Goal: Task Accomplishment & Management: Use online tool/utility

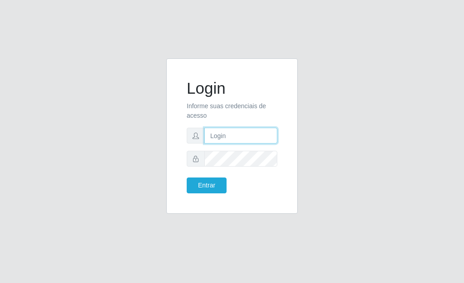
type input "[PERSON_NAME]"
click at [206, 197] on div "Login Informe suas credenciais de acesso [PERSON_NAME] Entrar" at bounding box center [232, 136] width 109 height 133
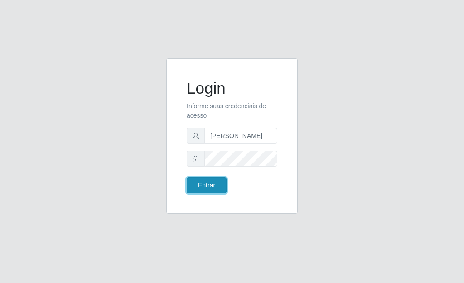
drag, startPoint x: 206, startPoint y: 193, endPoint x: 204, endPoint y: 188, distance: 4.9
click at [205, 191] on button "Entrar" at bounding box center [207, 186] width 40 height 16
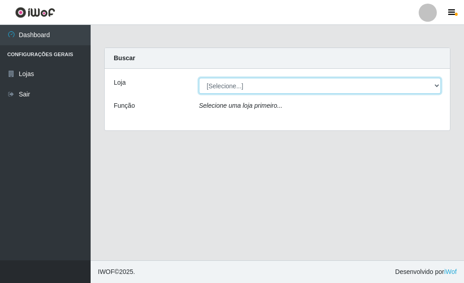
click at [233, 92] on select "[Selecione...] Bemais Supermercados - [GEOGRAPHIC_DATA]" at bounding box center [320, 86] width 242 height 16
select select "249"
click at [199, 78] on select "[Selecione...] Bemais Supermercados - [GEOGRAPHIC_DATA]" at bounding box center [320, 86] width 242 height 16
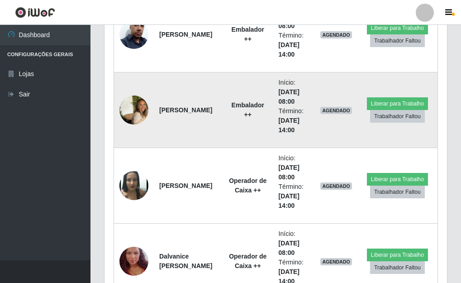
scroll to position [860, 0]
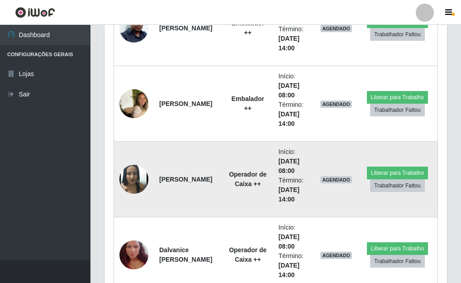
drag, startPoint x: 217, startPoint y: 122, endPoint x: 159, endPoint y: 145, distance: 62.8
click at [159, 145] on td "[PERSON_NAME]" at bounding box center [188, 180] width 69 height 76
click at [135, 183] on img at bounding box center [134, 179] width 29 height 35
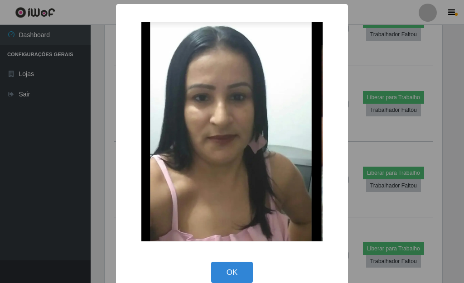
click at [102, 183] on div "× OK Cancel" at bounding box center [232, 141] width 464 height 283
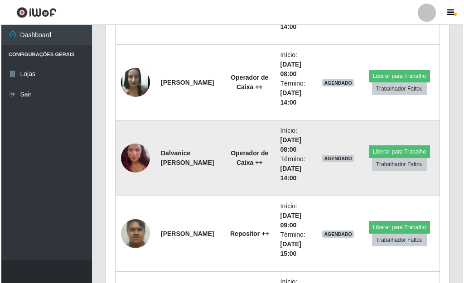
scroll to position [951, 0]
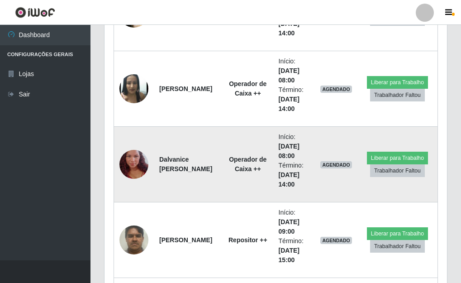
click at [139, 160] on img at bounding box center [134, 165] width 29 height 52
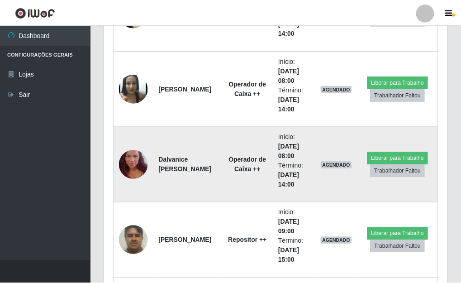
scroll to position [188, 337]
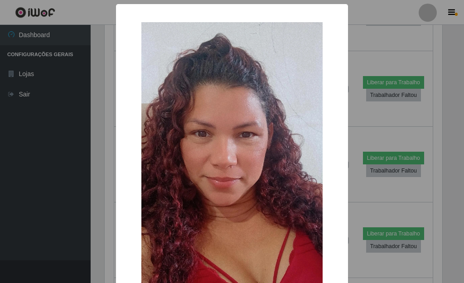
click at [100, 158] on div "× OK Cancel" at bounding box center [232, 141] width 464 height 283
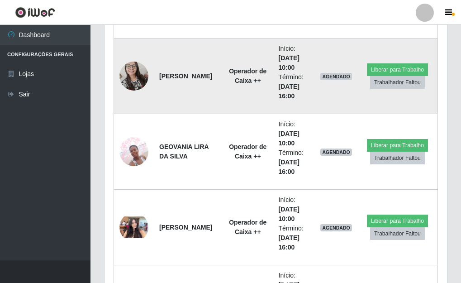
scroll to position [1721, 0]
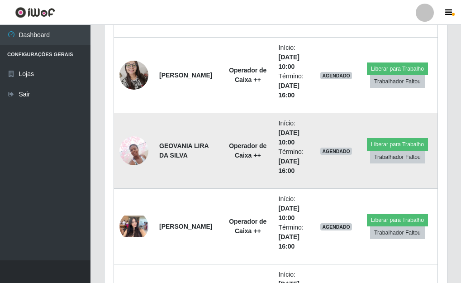
click at [136, 152] on img at bounding box center [134, 150] width 29 height 38
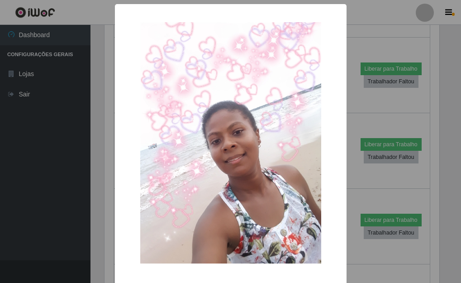
scroll to position [188, 337]
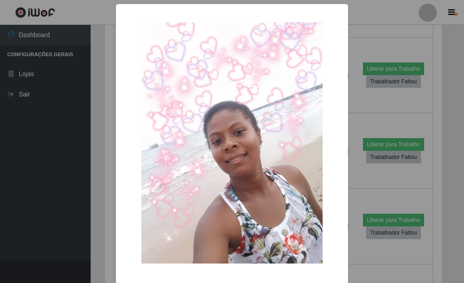
click at [116, 167] on div "× OK Cancel" at bounding box center [232, 160] width 232 height 313
click at [93, 170] on div "× OK Cancel" at bounding box center [232, 141] width 464 height 283
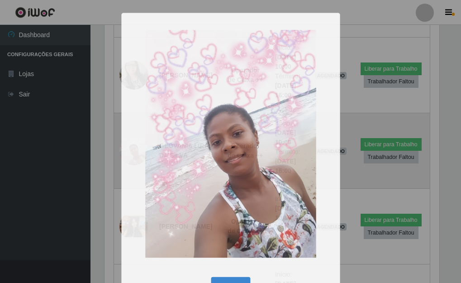
scroll to position [188, 343]
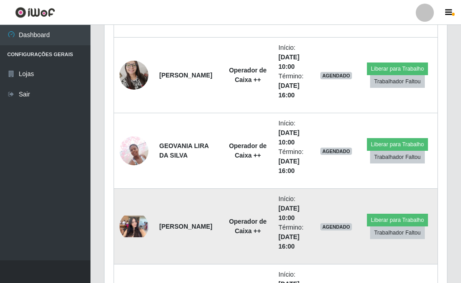
click at [130, 224] on img at bounding box center [134, 227] width 29 height 22
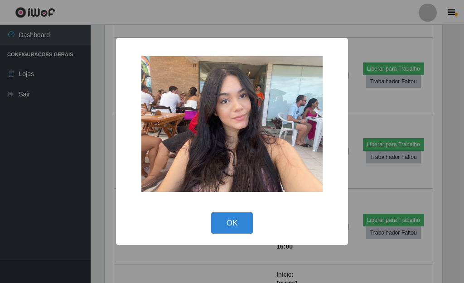
click at [69, 199] on div "× OK Cancel" at bounding box center [232, 141] width 464 height 283
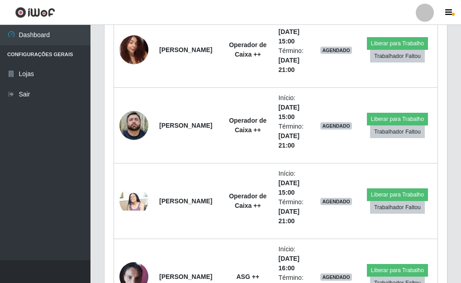
scroll to position [0, 0]
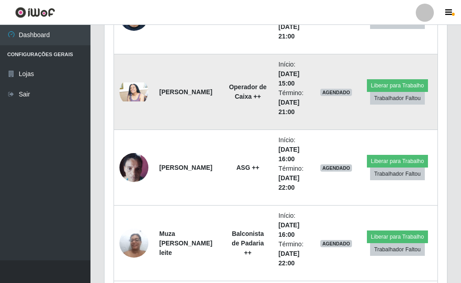
click at [134, 95] on img at bounding box center [134, 91] width 29 height 19
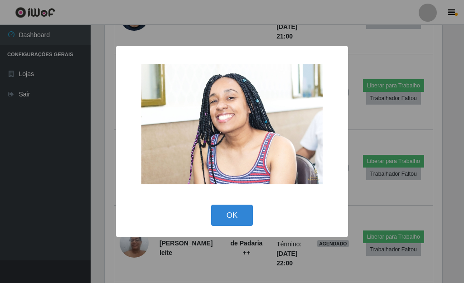
click at [75, 145] on div "× OK Cancel" at bounding box center [232, 141] width 464 height 283
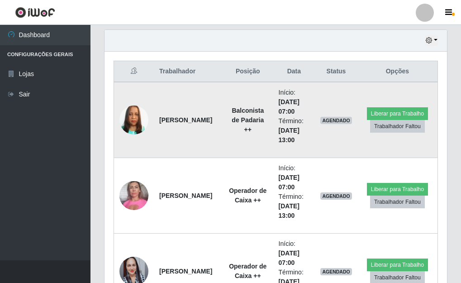
scroll to position [374, 0]
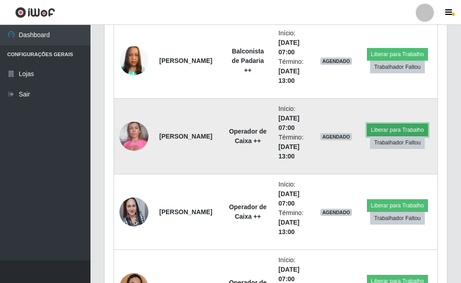
click at [403, 130] on button "Liberar para Trabalho" at bounding box center [397, 130] width 61 height 13
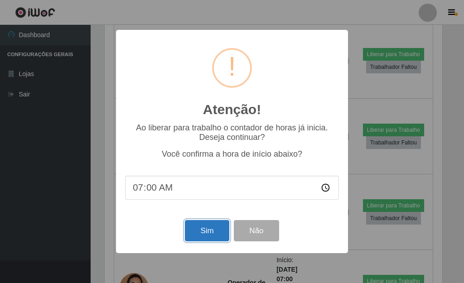
click at [211, 231] on button "Sim" at bounding box center [207, 230] width 44 height 21
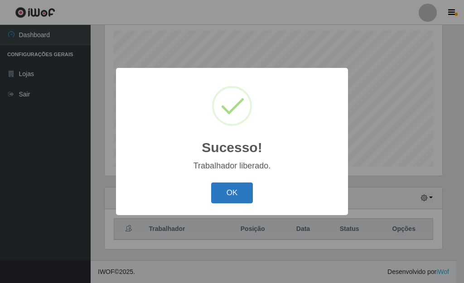
click at [242, 194] on button "OK" at bounding box center [232, 192] width 42 height 21
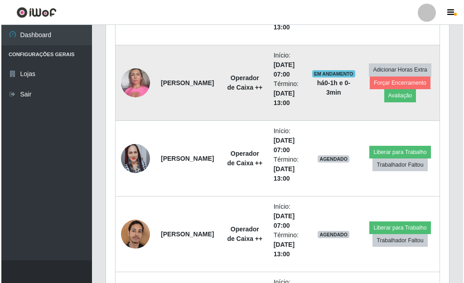
scroll to position [429, 0]
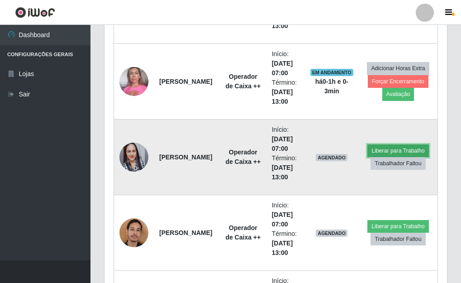
click at [389, 151] on button "Liberar para Trabalho" at bounding box center [398, 150] width 61 height 13
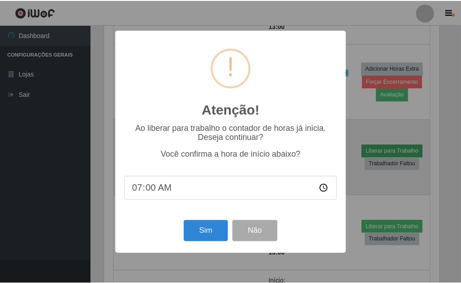
scroll to position [188, 337]
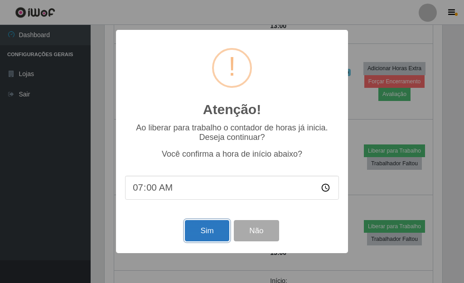
click at [208, 239] on button "Sim" at bounding box center [207, 230] width 44 height 21
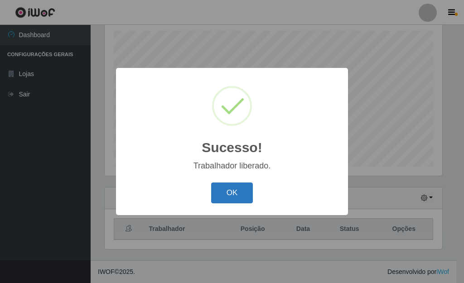
click at [232, 199] on button "OK" at bounding box center [232, 192] width 42 height 21
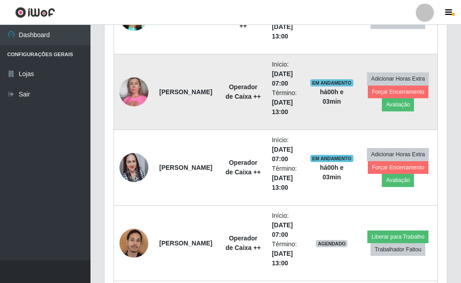
scroll to position [429, 0]
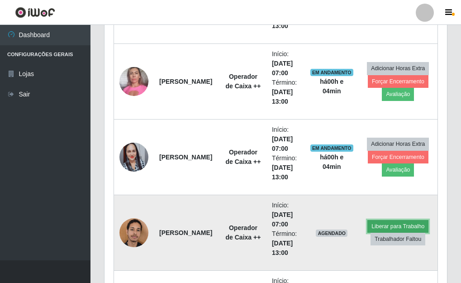
click at [394, 222] on button "Liberar para Trabalho" at bounding box center [398, 226] width 61 height 13
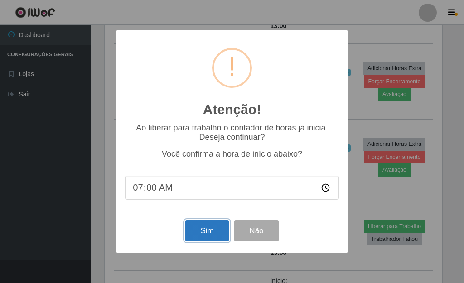
click at [216, 231] on button "Sim" at bounding box center [207, 230] width 44 height 21
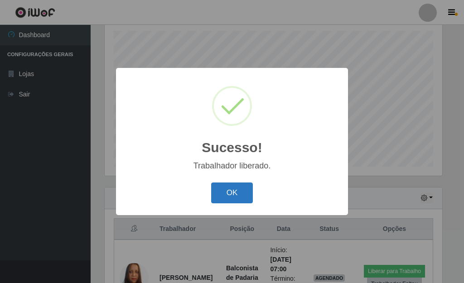
click at [234, 202] on button "OK" at bounding box center [232, 192] width 42 height 21
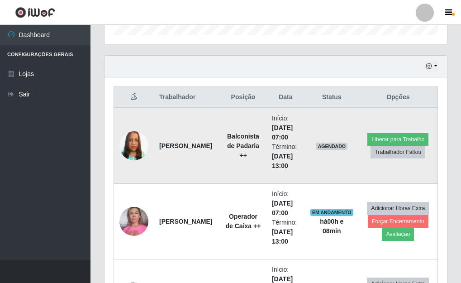
scroll to position [293, 0]
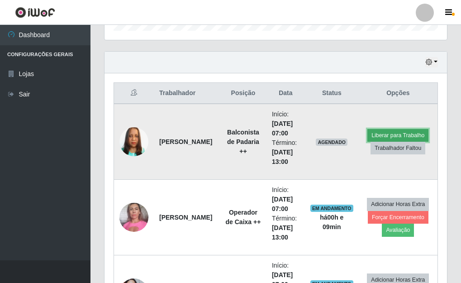
click at [394, 130] on button "Liberar para Trabalho" at bounding box center [398, 135] width 61 height 13
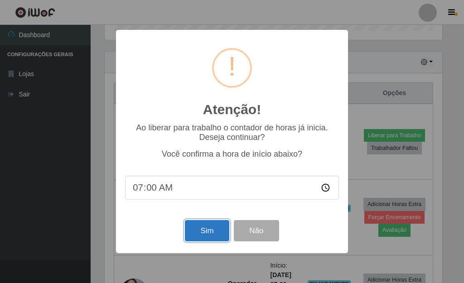
click at [210, 234] on button "Sim" at bounding box center [207, 230] width 44 height 21
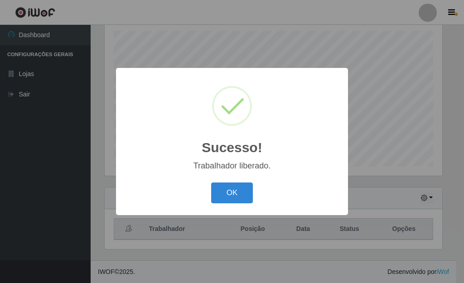
click at [211, 182] on button "OK" at bounding box center [232, 192] width 42 height 21
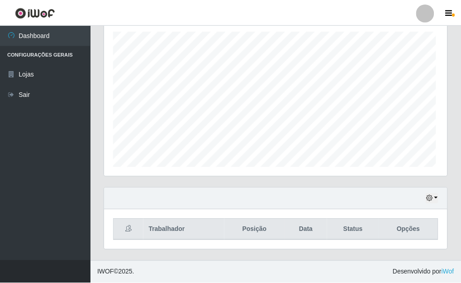
scroll to position [188, 343]
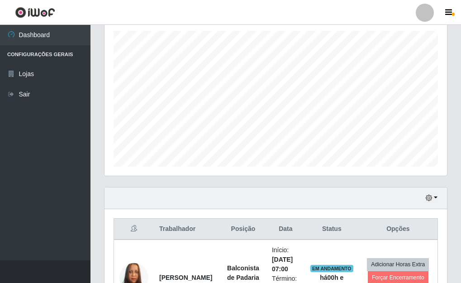
click at [295, 187] on div "Agendamentos Day Month 18/07 Agendamentos 72" at bounding box center [275, 87] width 357 height 200
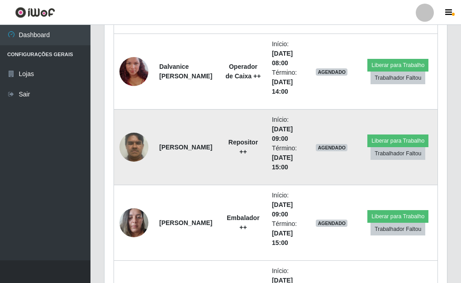
scroll to position [1063, 0]
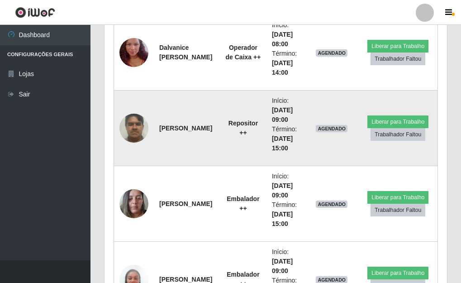
click at [139, 134] on img at bounding box center [134, 128] width 29 height 38
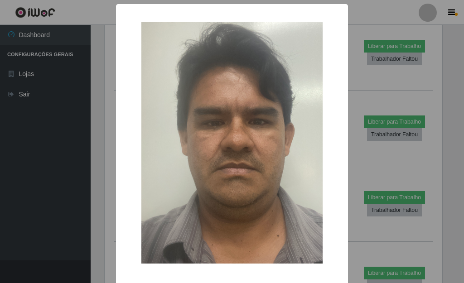
click at [416, 101] on div "× OK Cancel" at bounding box center [232, 141] width 464 height 283
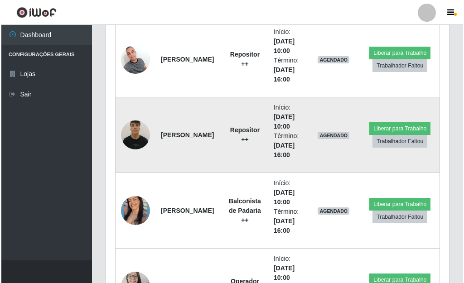
scroll to position [1516, 0]
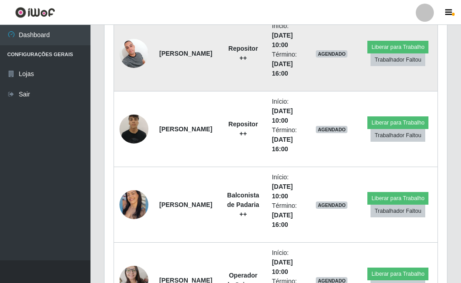
click at [140, 51] on img at bounding box center [134, 53] width 29 height 38
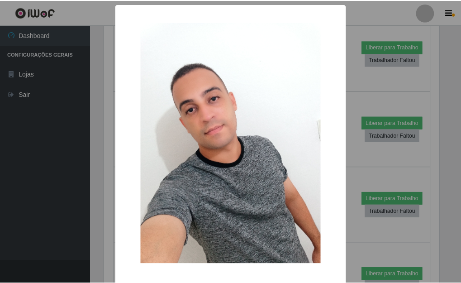
scroll to position [188, 337]
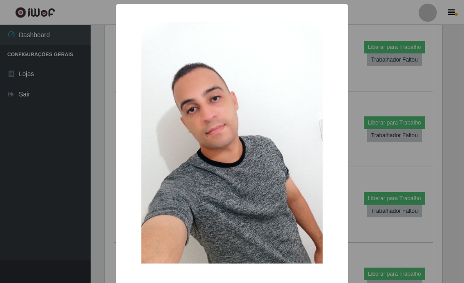
click at [358, 77] on div "× OK Cancel" at bounding box center [232, 141] width 464 height 283
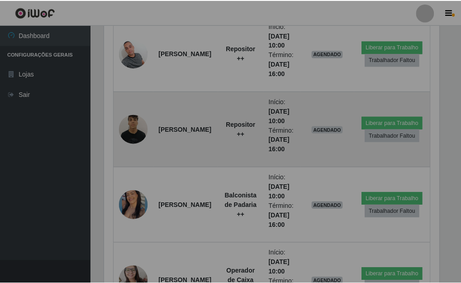
scroll to position [188, 343]
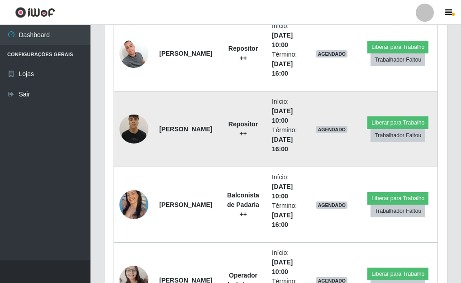
click at [125, 127] on img at bounding box center [134, 129] width 29 height 38
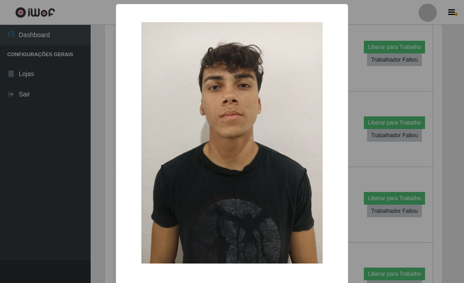
click at [361, 102] on div "× OK Cancel" at bounding box center [232, 141] width 464 height 283
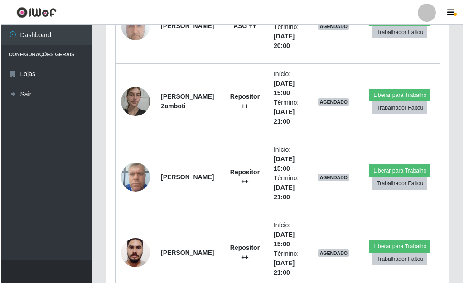
scroll to position [2014, 0]
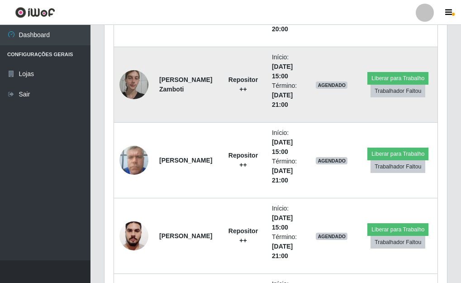
click at [135, 87] on img at bounding box center [134, 84] width 29 height 38
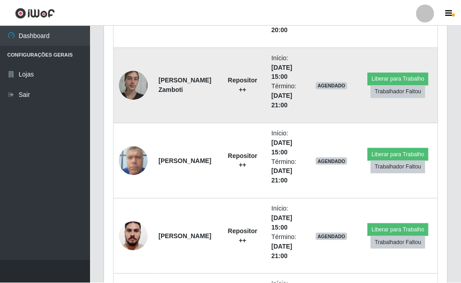
scroll to position [188, 337]
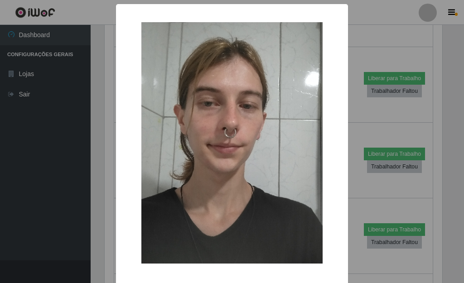
click at [92, 124] on div "× OK Cancel" at bounding box center [232, 141] width 464 height 283
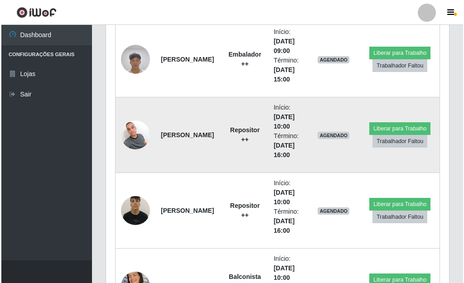
scroll to position [1416, 0]
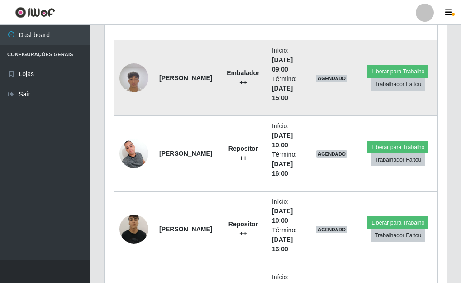
click at [138, 74] on img at bounding box center [134, 77] width 29 height 38
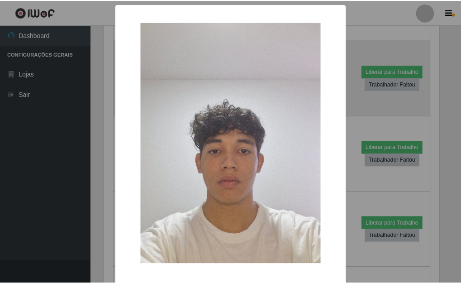
scroll to position [188, 337]
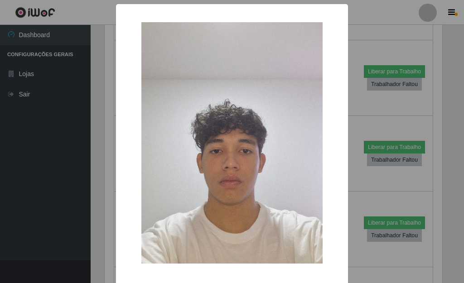
click at [386, 120] on div "× OK Cancel" at bounding box center [232, 141] width 464 height 283
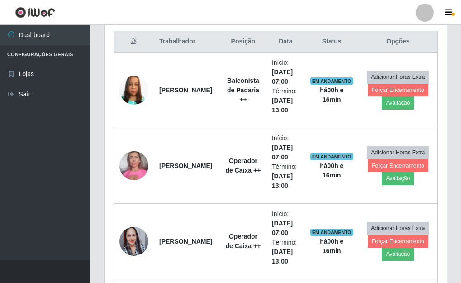
scroll to position [329, 0]
